Goal: Information Seeking & Learning: Check status

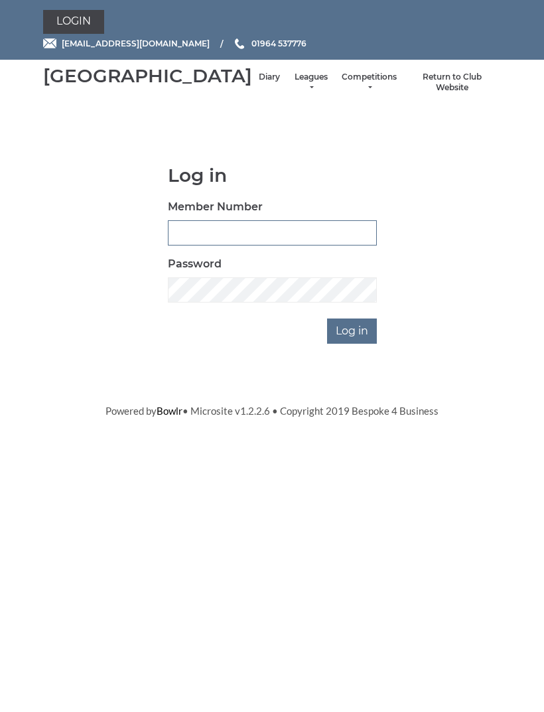
type input "0091"
click at [353, 344] on input "Log in" at bounding box center [352, 330] width 50 height 25
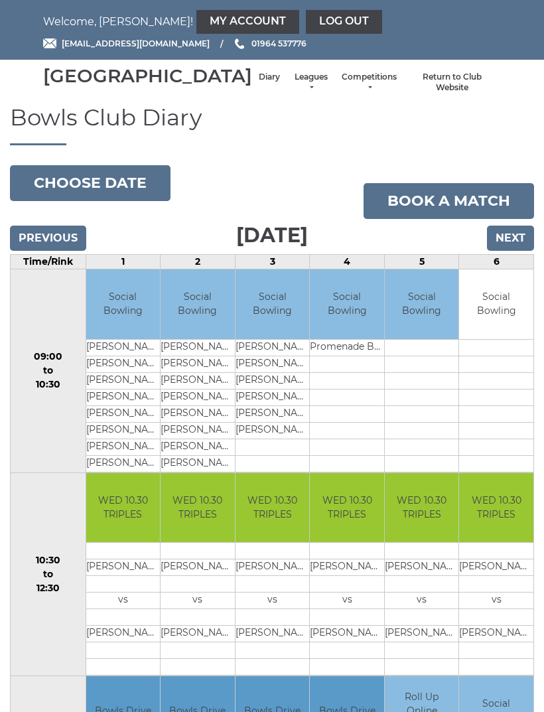
click at [196, 19] on link "My Account" at bounding box center [247, 22] width 103 height 24
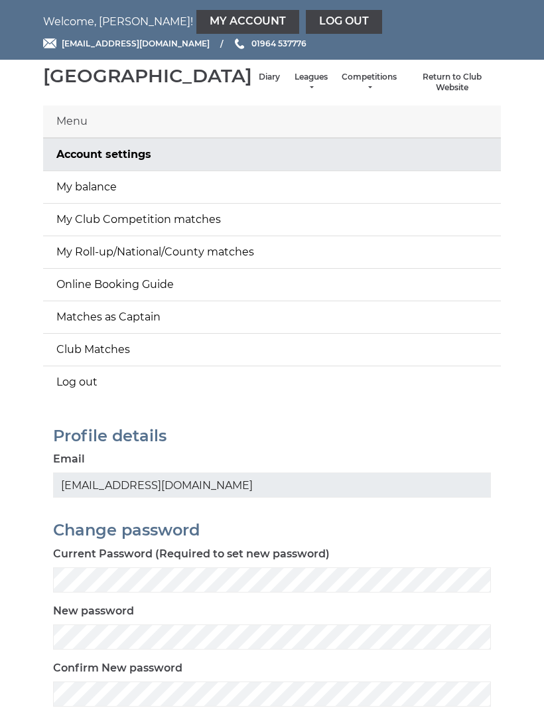
click at [257, 202] on link "My balance" at bounding box center [272, 187] width 458 height 32
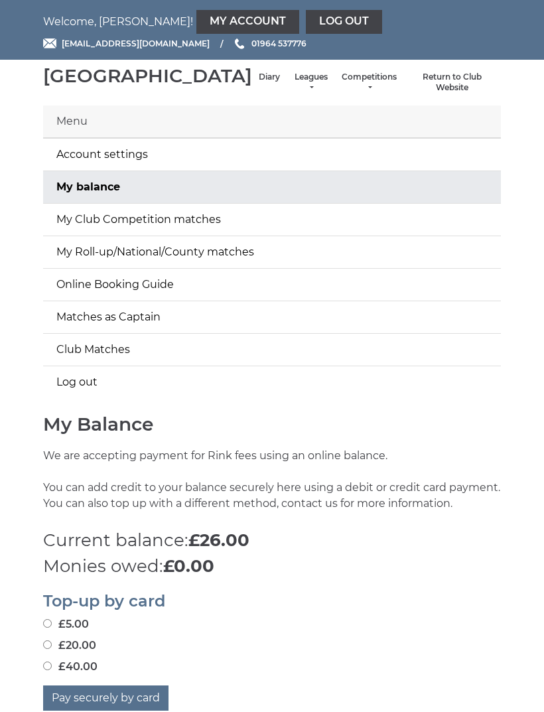
click at [293, 90] on link "Leagues" at bounding box center [310, 83] width 35 height 22
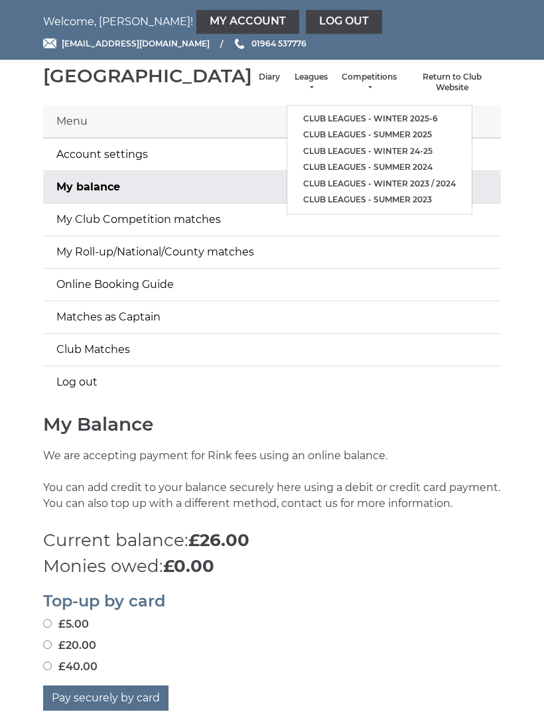
click at [372, 124] on link "Club leagues - Winter 2025-6" at bounding box center [379, 119] width 184 height 17
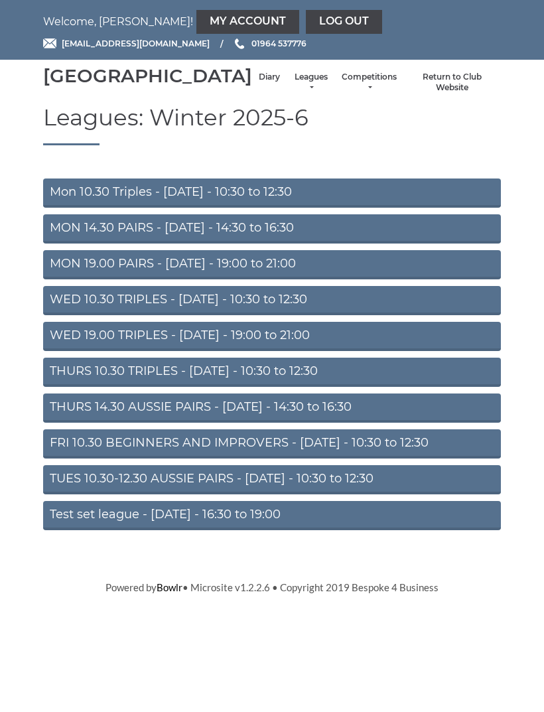
click at [299, 351] on link "WED 19.00 TRIPLES - [DATE] - 19:00 to 21:00" at bounding box center [272, 336] width 458 height 29
click at [306, 18] on link "Log out" at bounding box center [344, 22] width 76 height 24
